Goal: Information Seeking & Learning: Check status

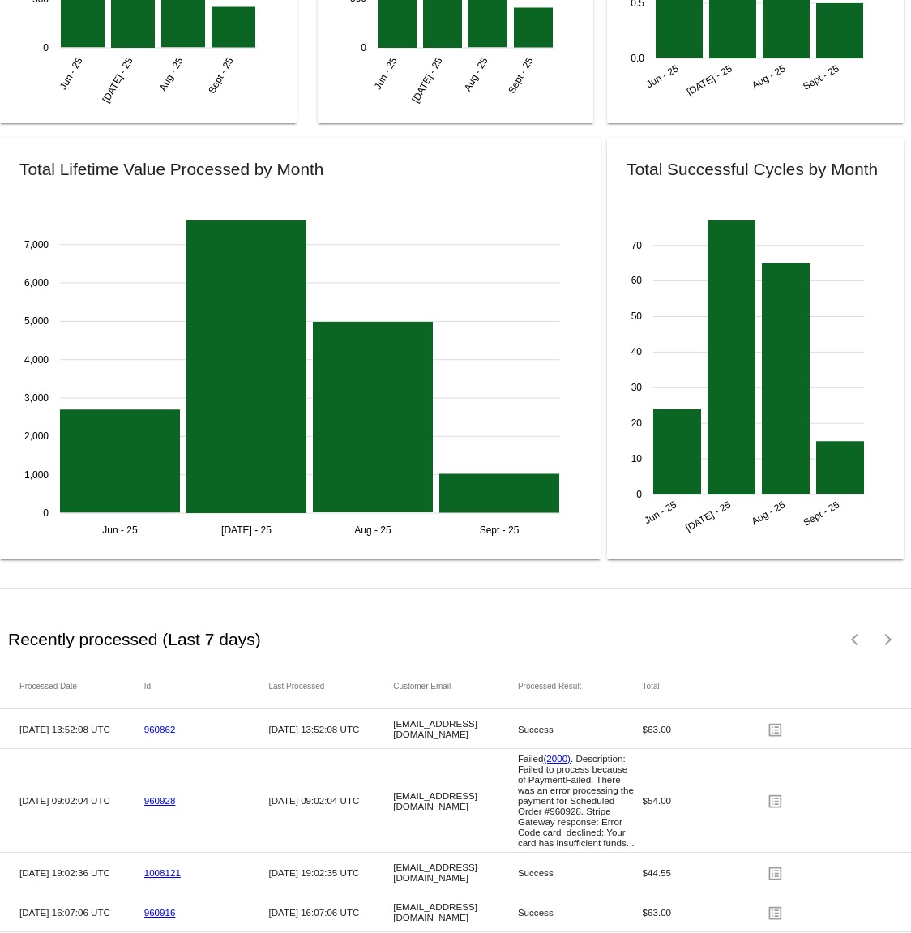
scroll to position [1939, 0]
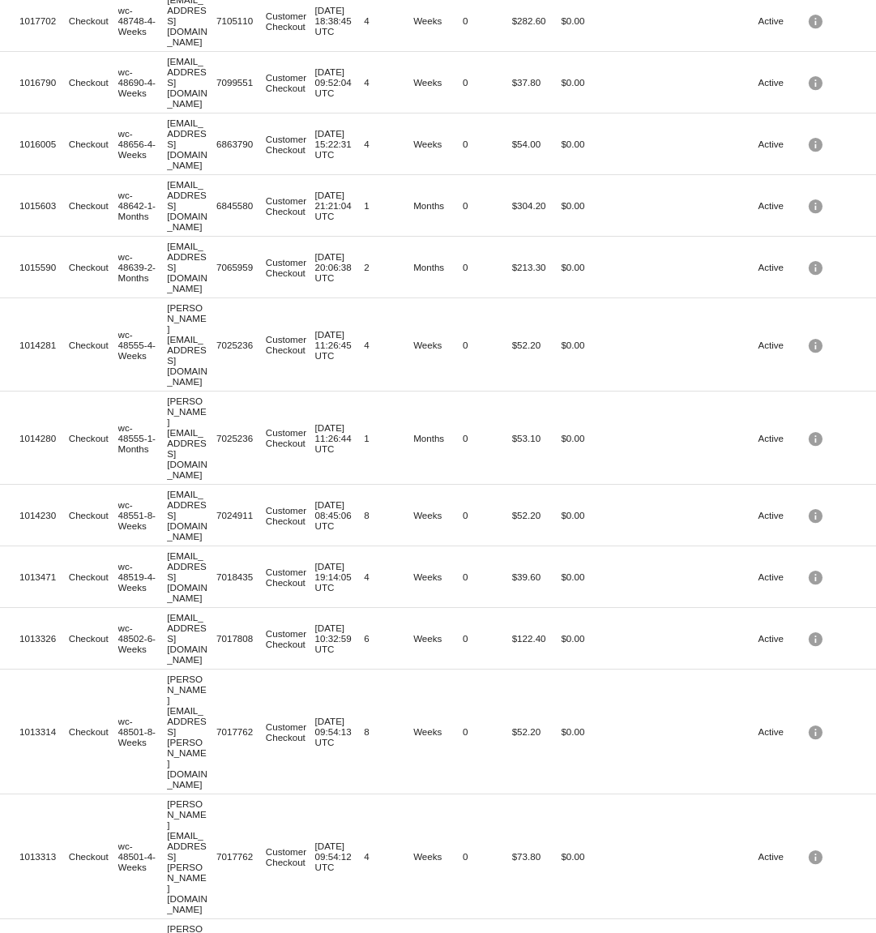
scroll to position [325, 0]
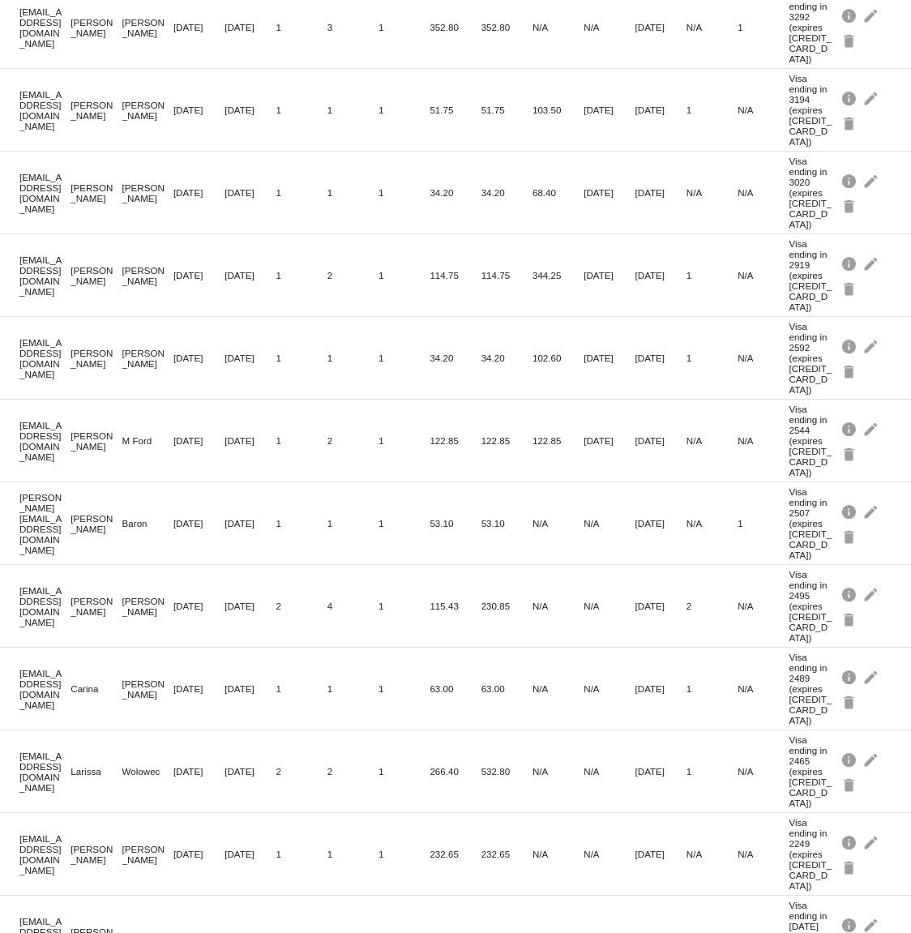
scroll to position [4932, 0]
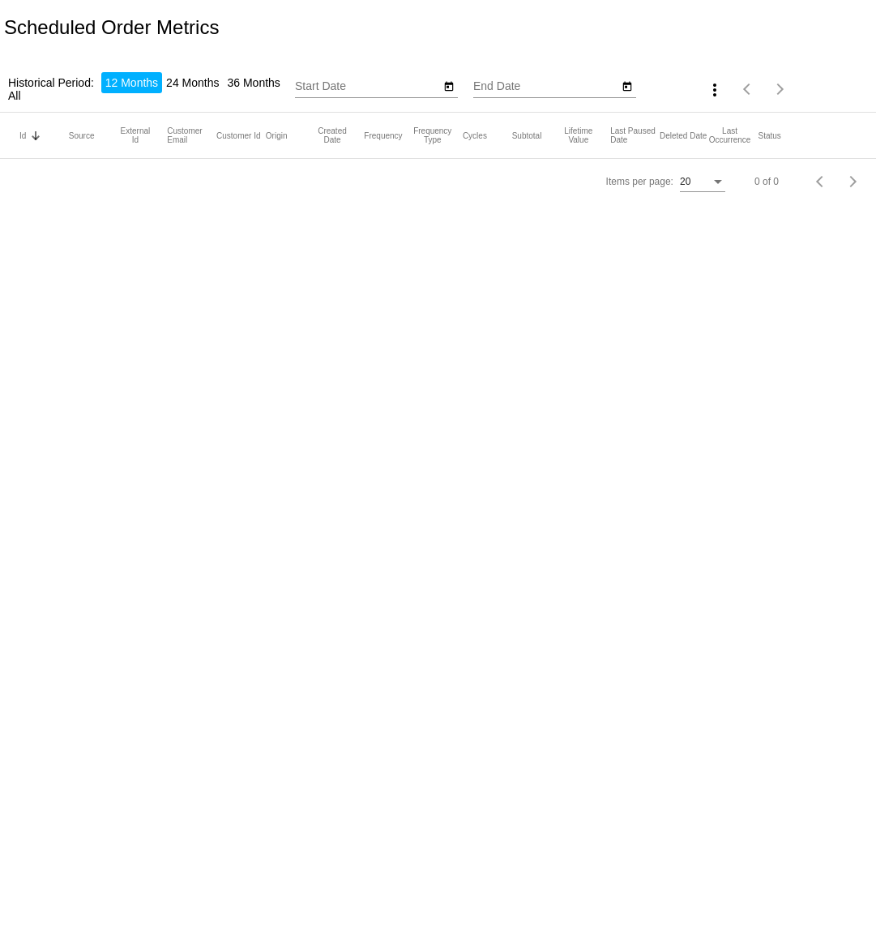
type input "[DATE]"
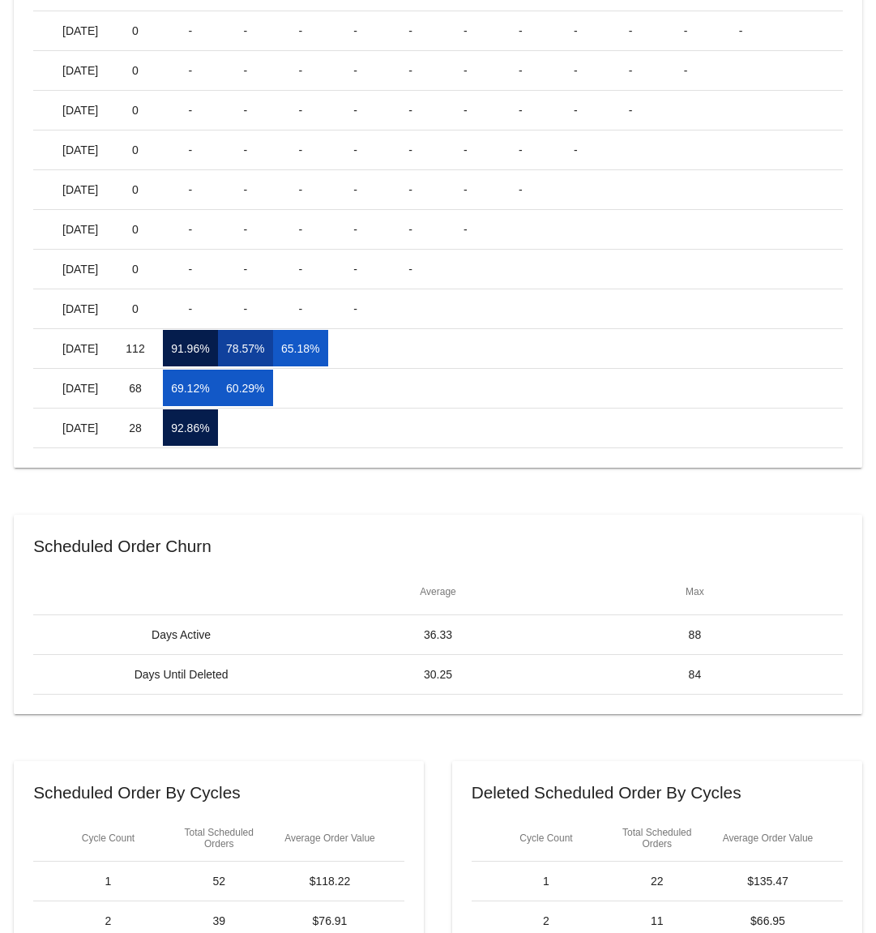
scroll to position [270, 0]
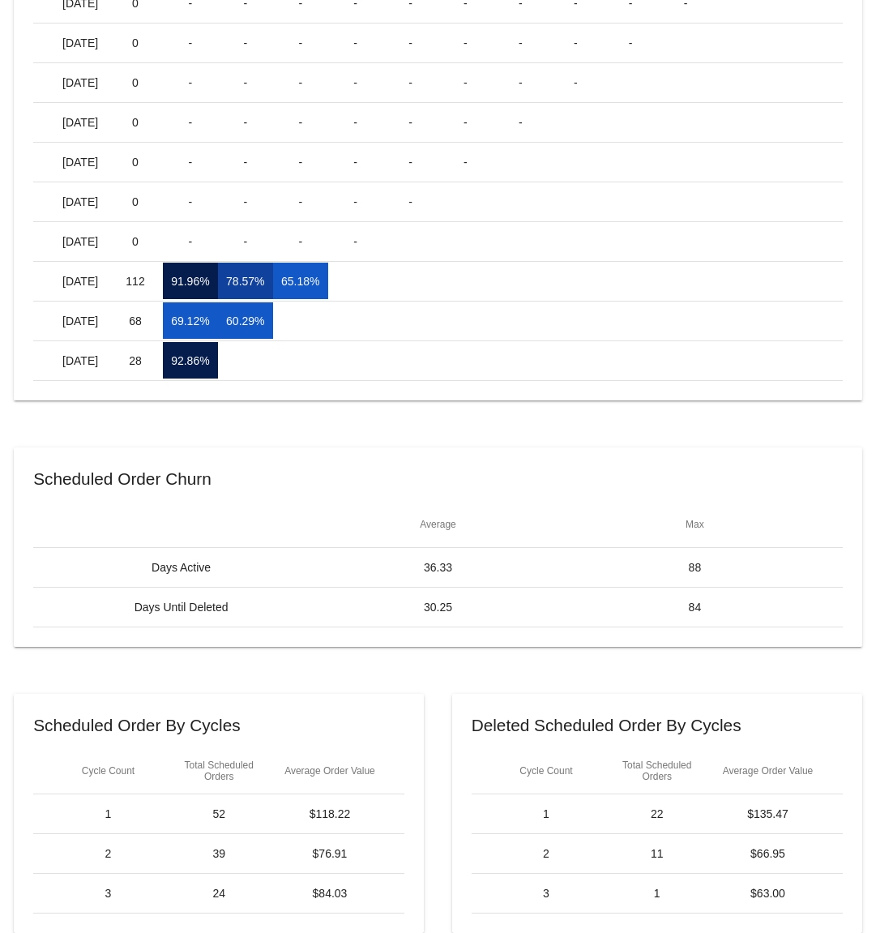
drag, startPoint x: 125, startPoint y: 282, endPoint x: 150, endPoint y: 289, distance: 26.2
click at [150, 282] on mat-cell "112" at bounding box center [135, 281] width 55 height 36
drag, startPoint x: 122, startPoint y: 321, endPoint x: 146, endPoint y: 319, distance: 23.6
click at [146, 319] on mat-cell "68" at bounding box center [135, 320] width 55 height 36
drag, startPoint x: 127, startPoint y: 361, endPoint x: 143, endPoint y: 362, distance: 15.4
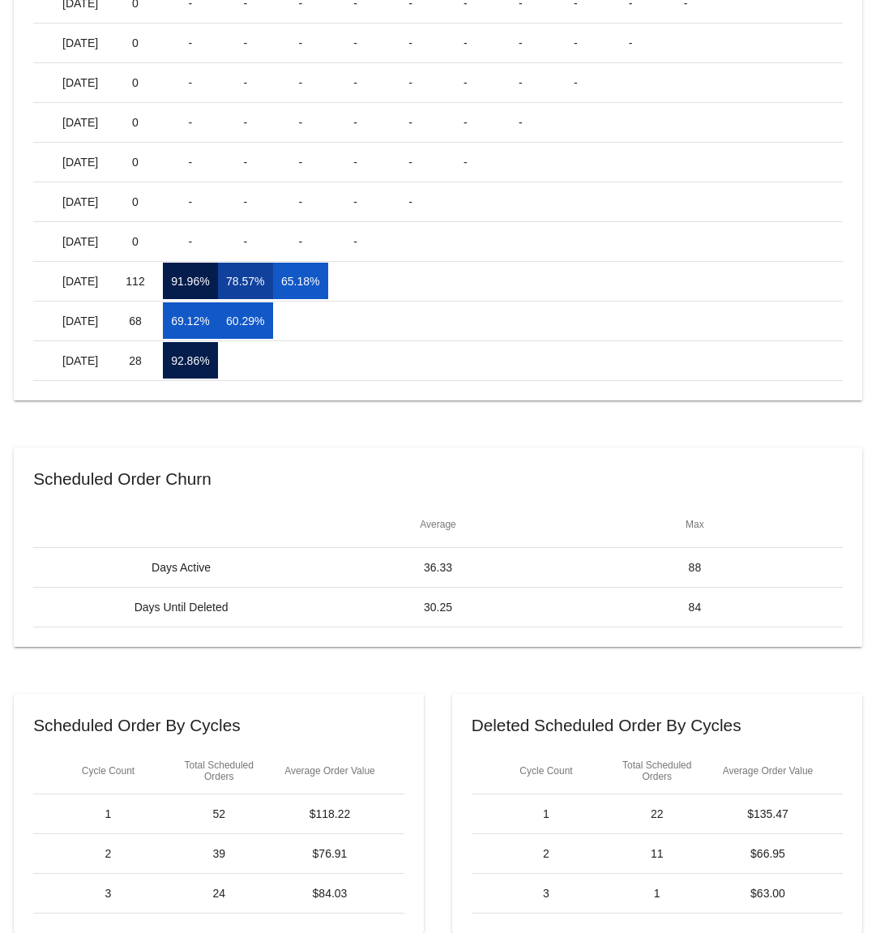
click at [143, 362] on mat-cell "28" at bounding box center [135, 360] width 55 height 36
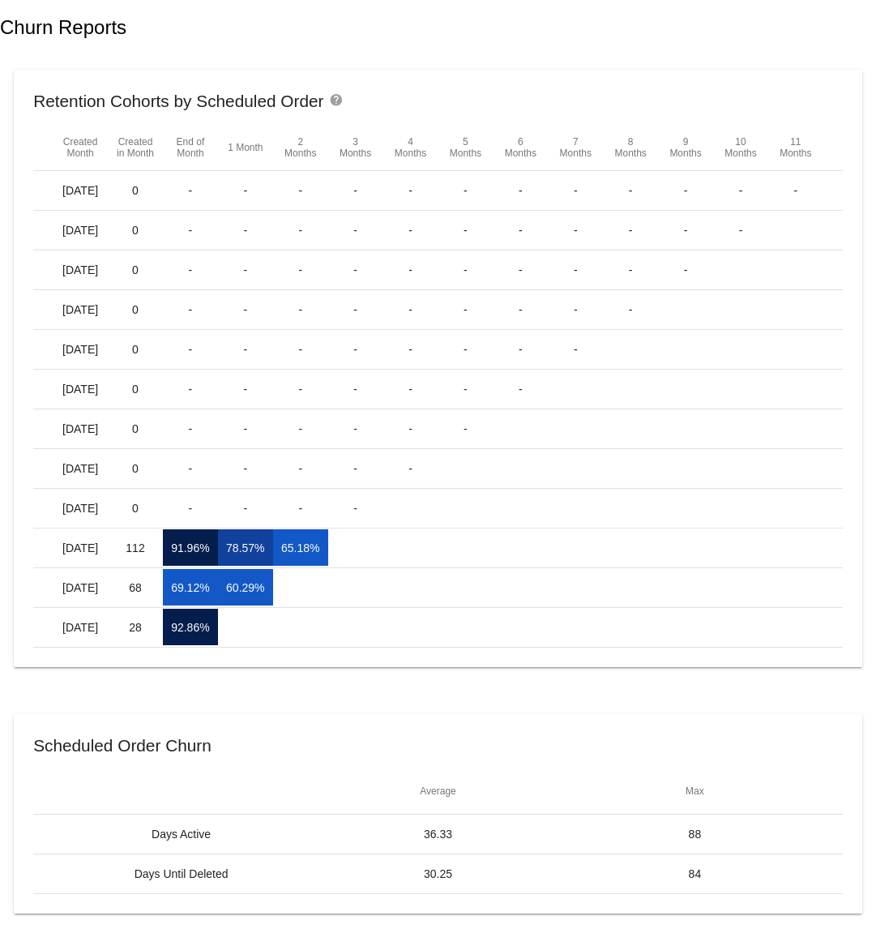
click at [119, 637] on mat-cell "28" at bounding box center [135, 627] width 55 height 36
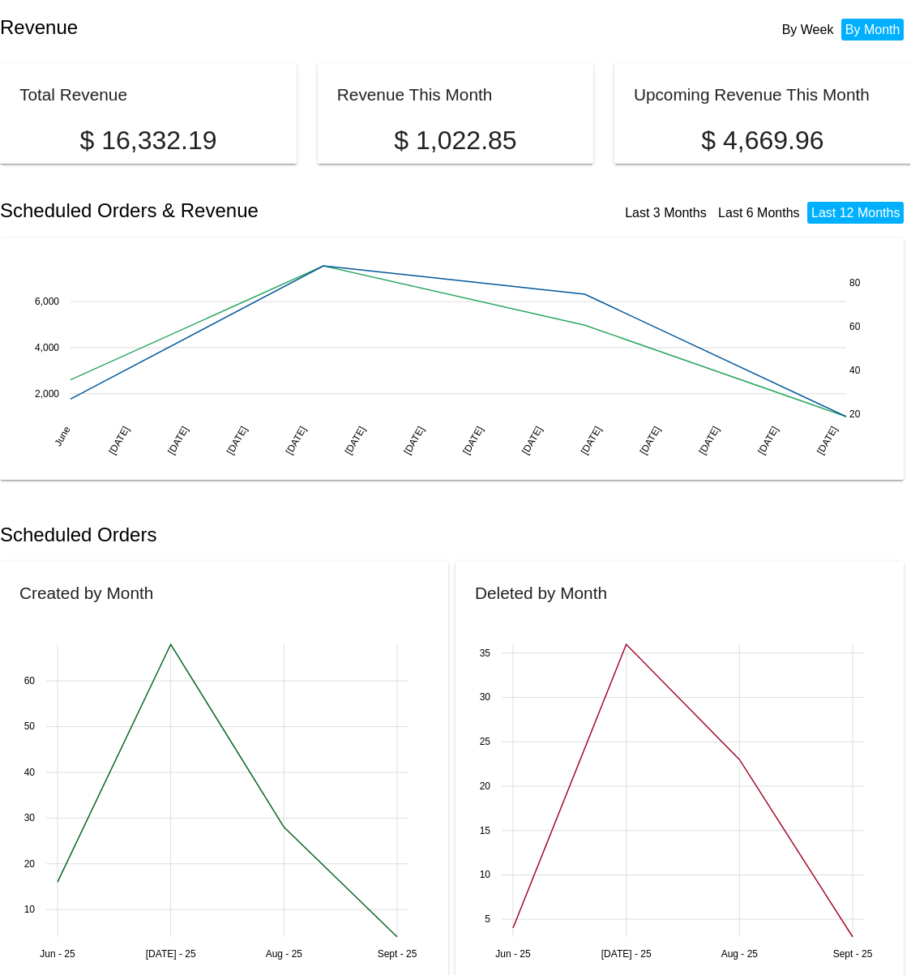
click at [813, 32] on li "By Week" at bounding box center [808, 30] width 60 height 22
click at [859, 33] on li "By Month" at bounding box center [872, 30] width 63 height 22
click at [763, 212] on link "Last 6 Months" at bounding box center [759, 213] width 82 height 14
click at [665, 218] on link "Last 3 Months" at bounding box center [666, 213] width 82 height 14
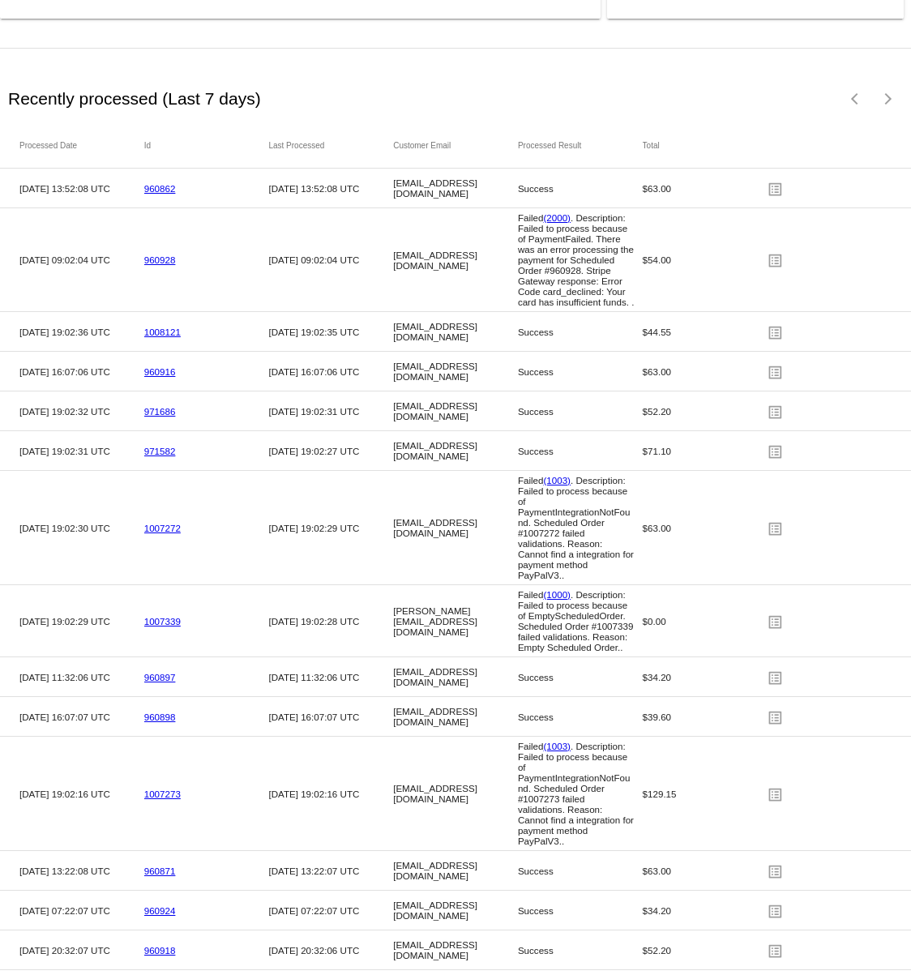
scroll to position [2627, 0]
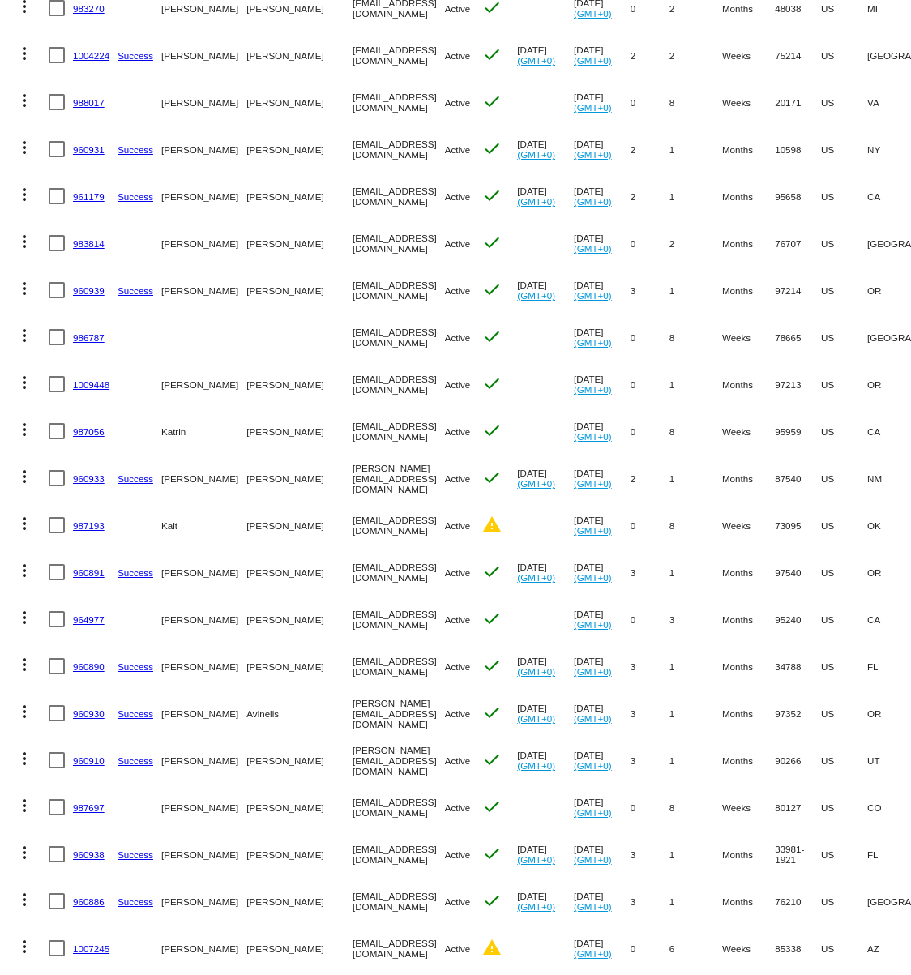
scroll to position [273, 0]
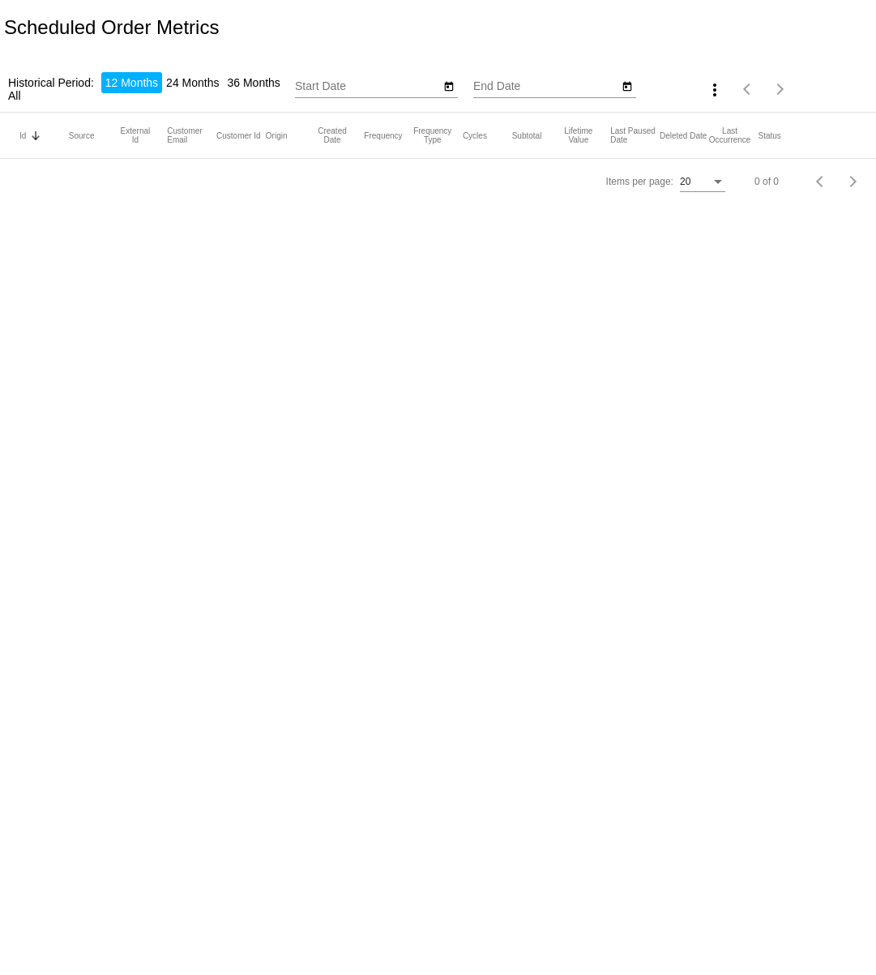
type input "[DATE]"
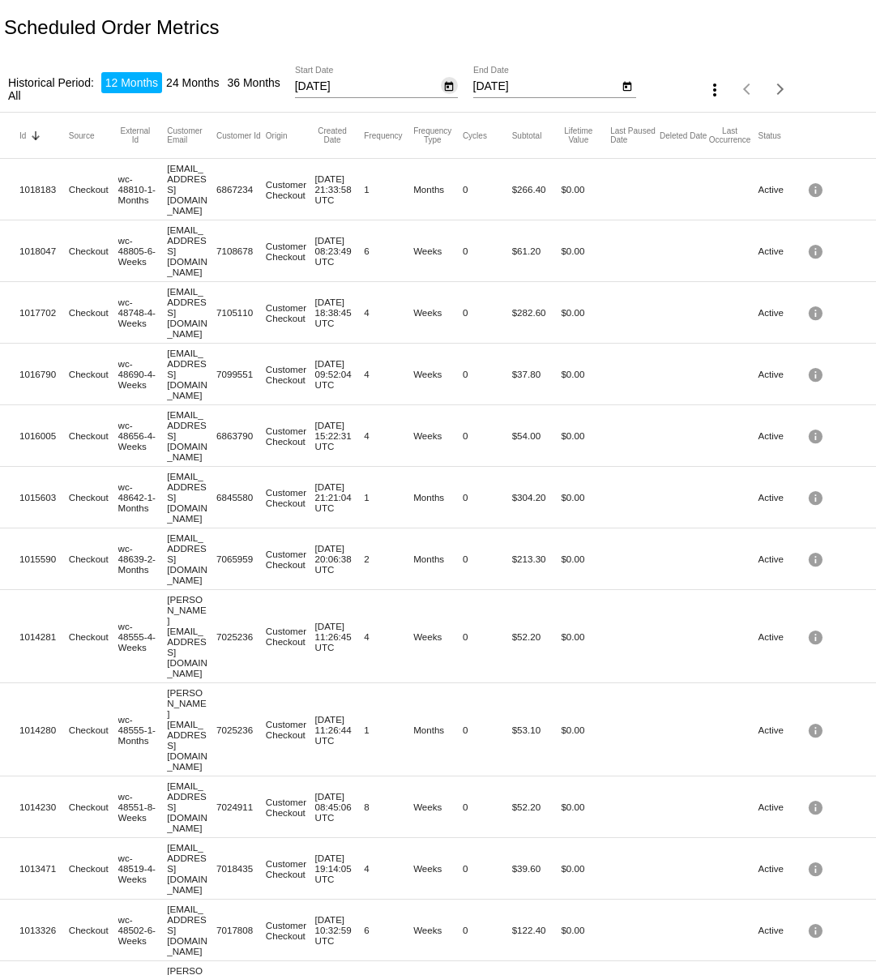
click at [456, 85] on button "Open calendar" at bounding box center [449, 85] width 17 height 17
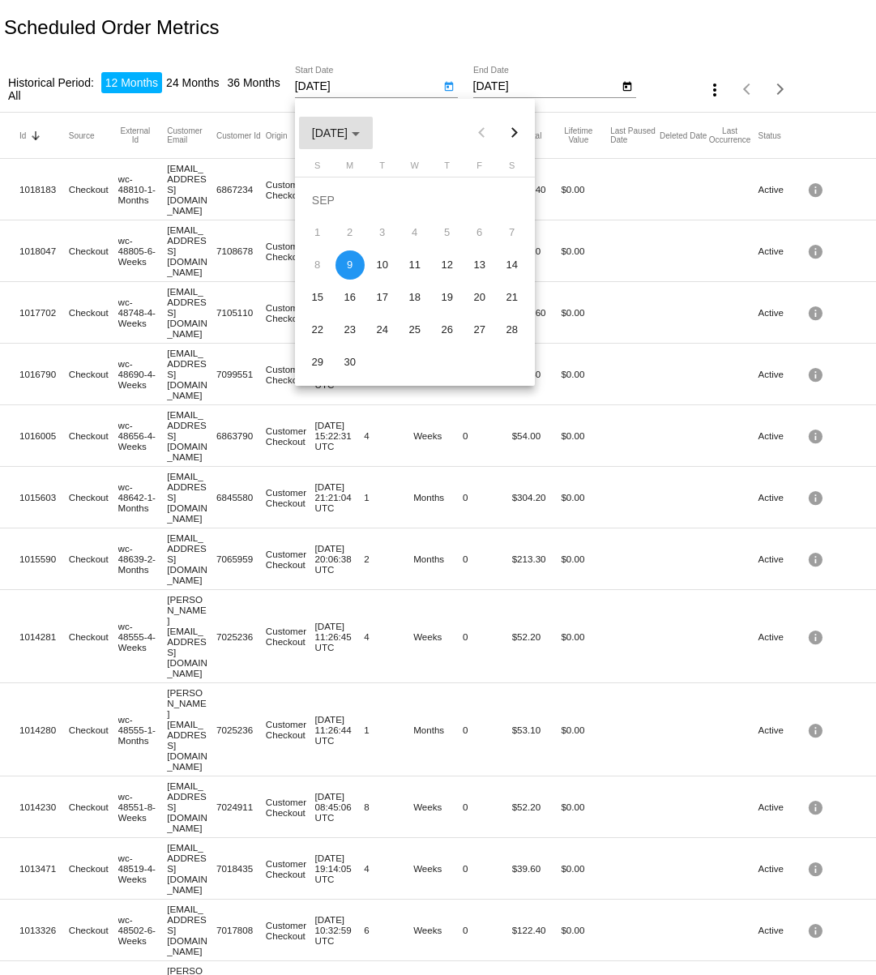
click at [360, 132] on div "Choose month and year" at bounding box center [356, 134] width 8 height 4
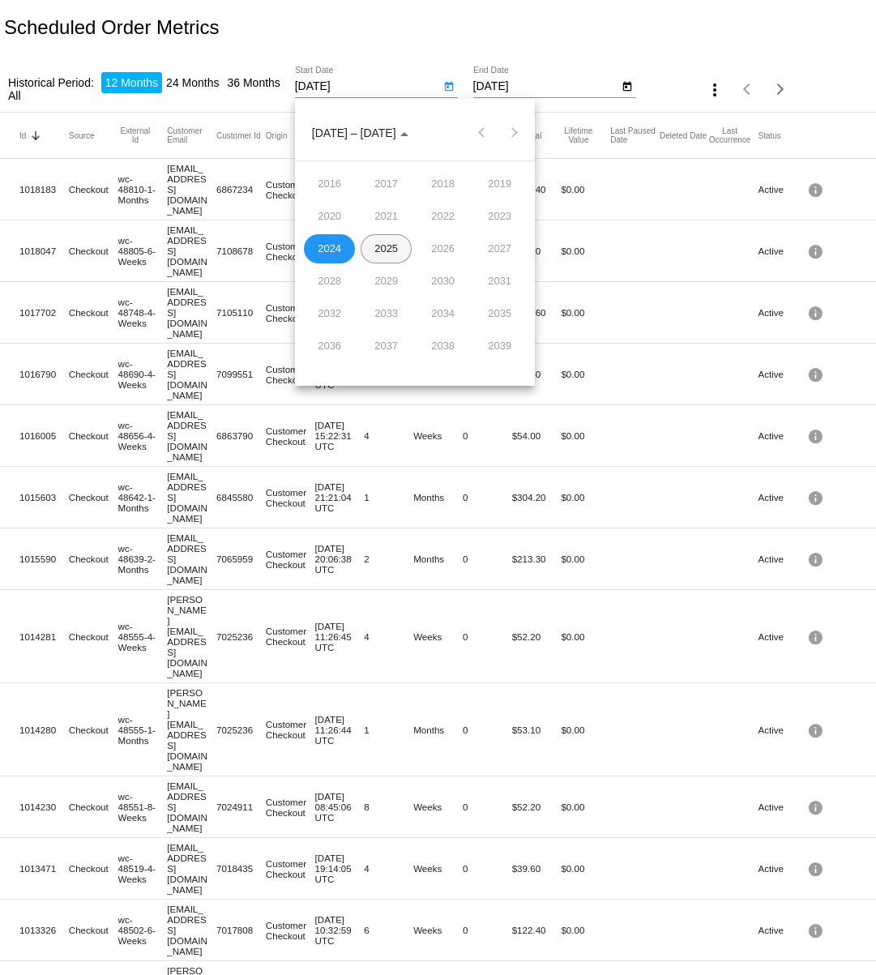
click at [387, 247] on div "2025" at bounding box center [386, 248] width 51 height 29
click at [505, 246] on div "AUG" at bounding box center [499, 248] width 51 height 29
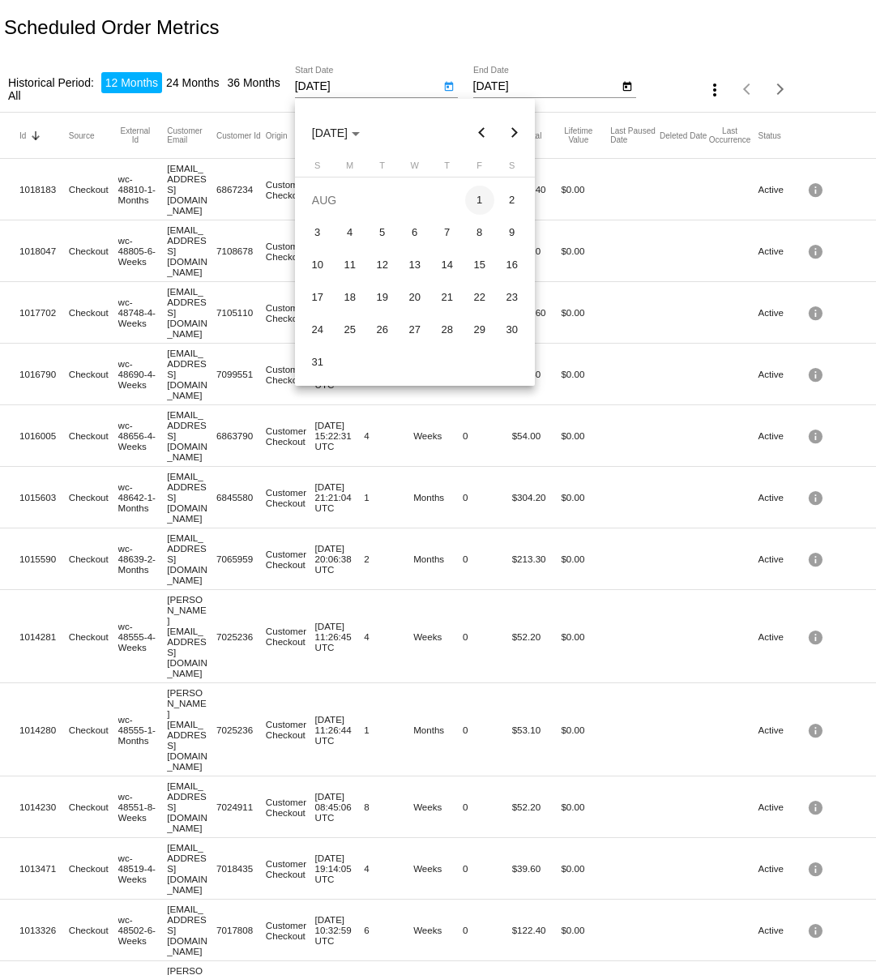
click at [476, 203] on div "1" at bounding box center [479, 200] width 29 height 29
type input "[DATE]"
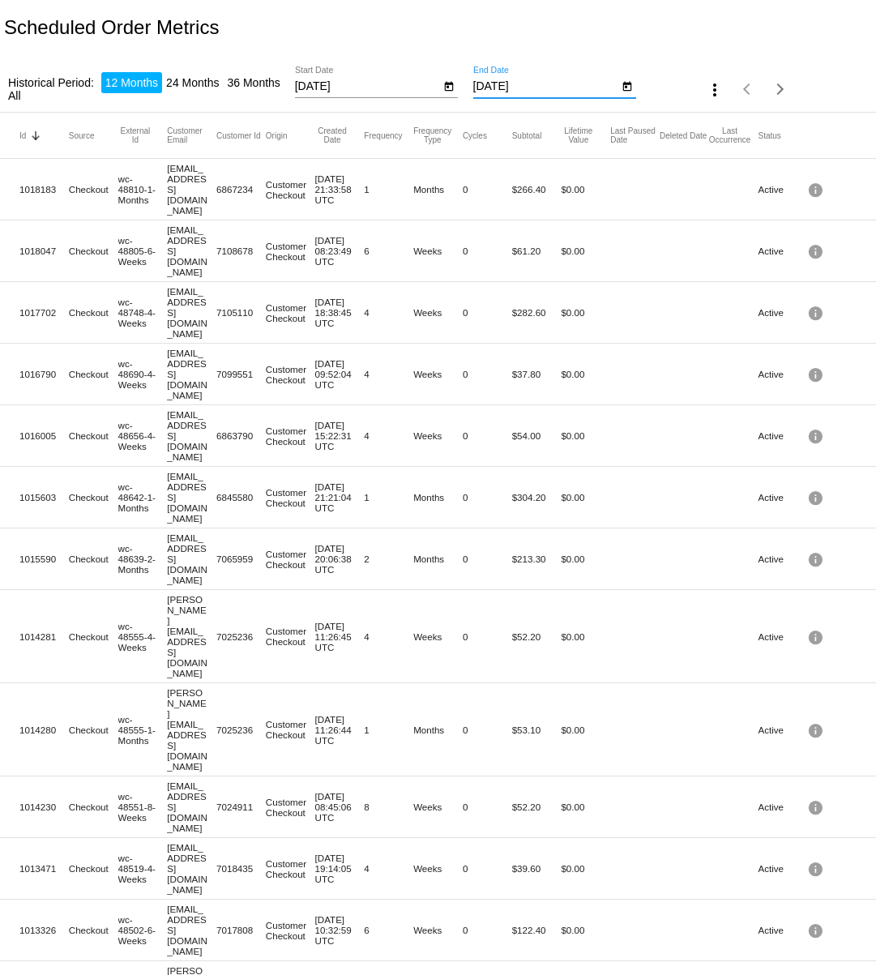
click at [528, 87] on input "[DATE]" at bounding box center [546, 86] width 146 height 13
click at [525, 86] on input "[DATE]" at bounding box center [546, 86] width 146 height 13
click at [629, 86] on icon "Open calendar" at bounding box center [627, 86] width 11 height 19
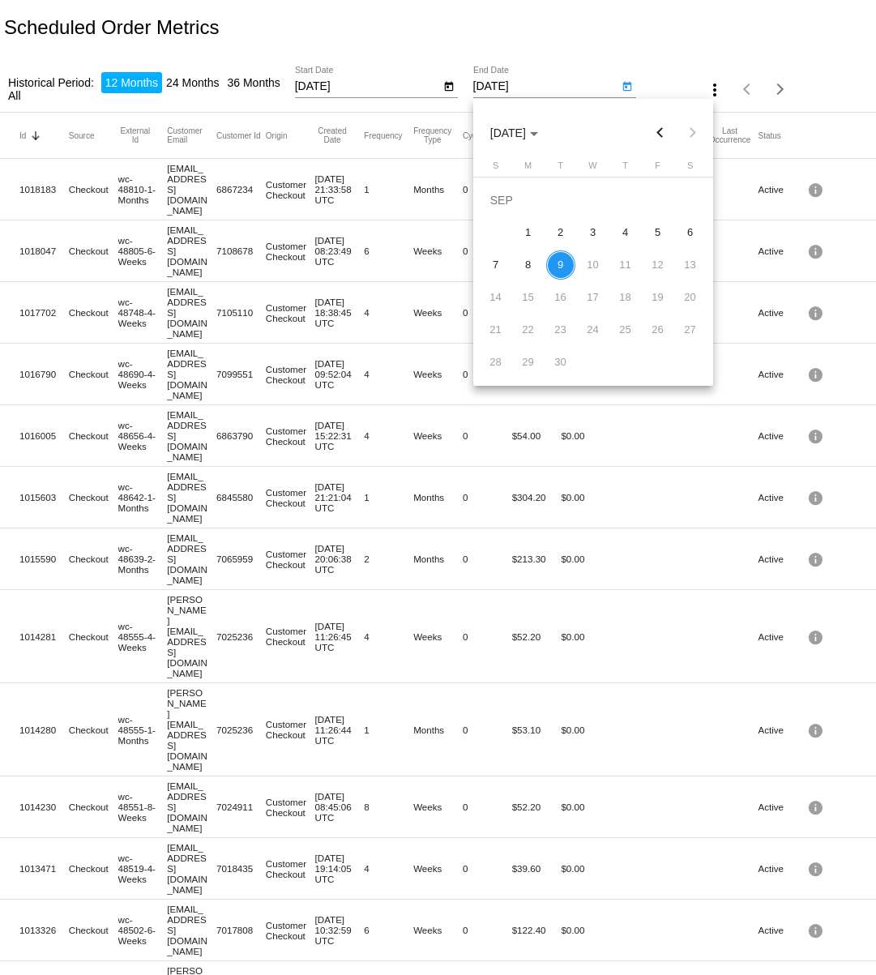
click at [660, 130] on button "Previous month" at bounding box center [659, 133] width 32 height 32
click at [495, 366] on div "31" at bounding box center [495, 362] width 29 height 29
type input "[DATE]"
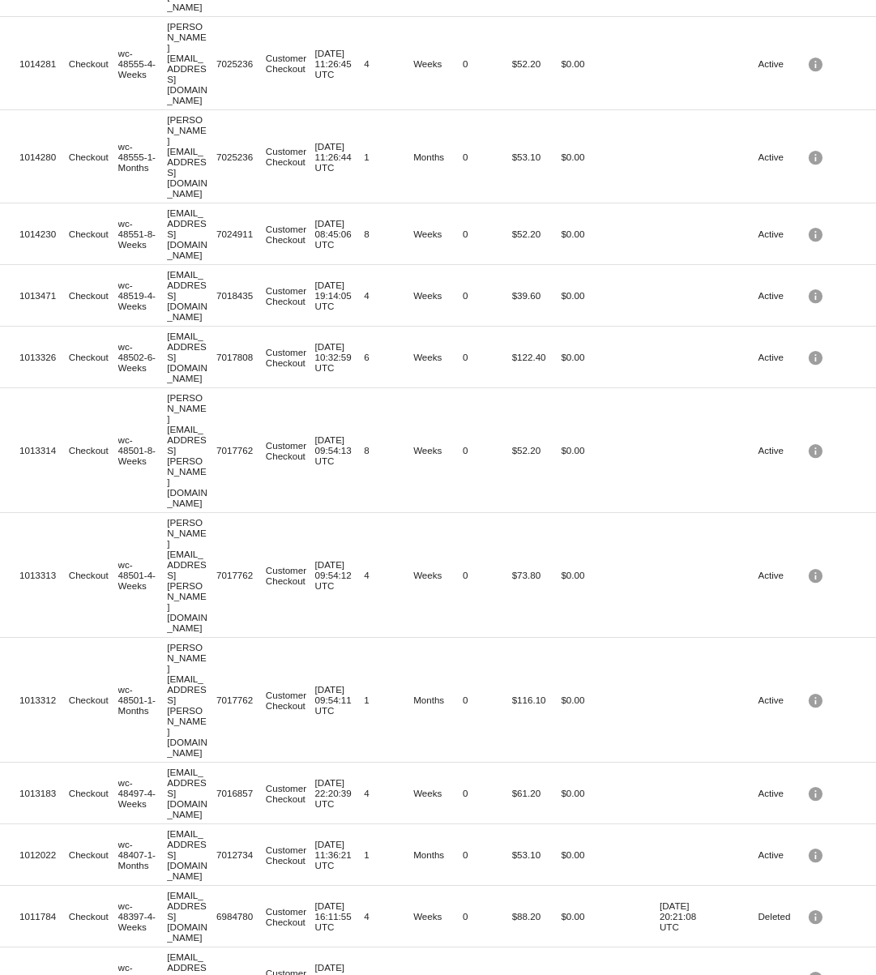
scroll to position [283, 0]
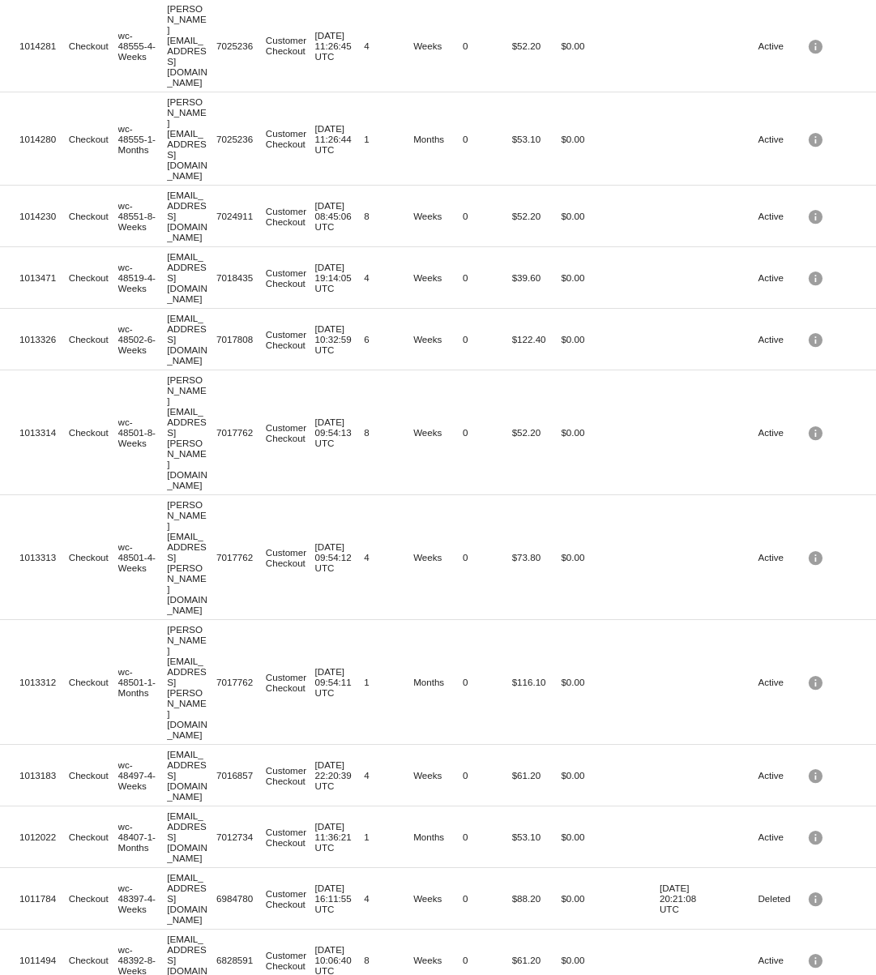
click at [691, 946] on span "100" at bounding box center [676, 944] width 45 height 29
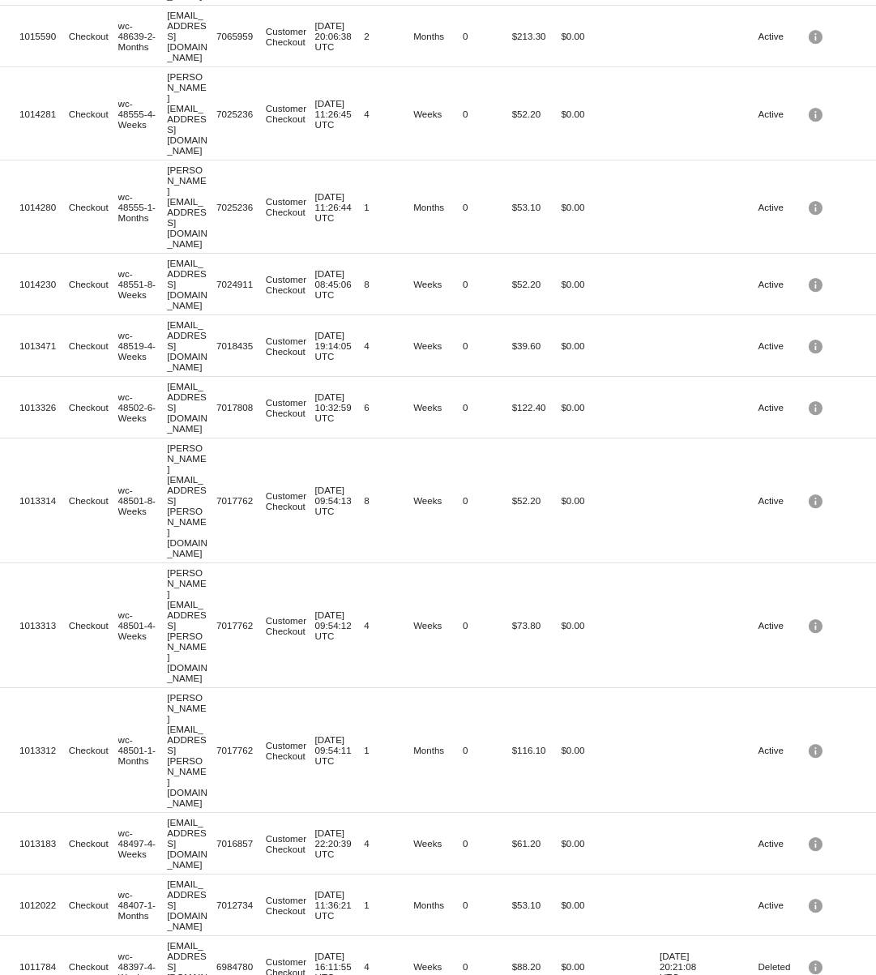
scroll to position [217, 0]
